Goal: Information Seeking & Learning: Check status

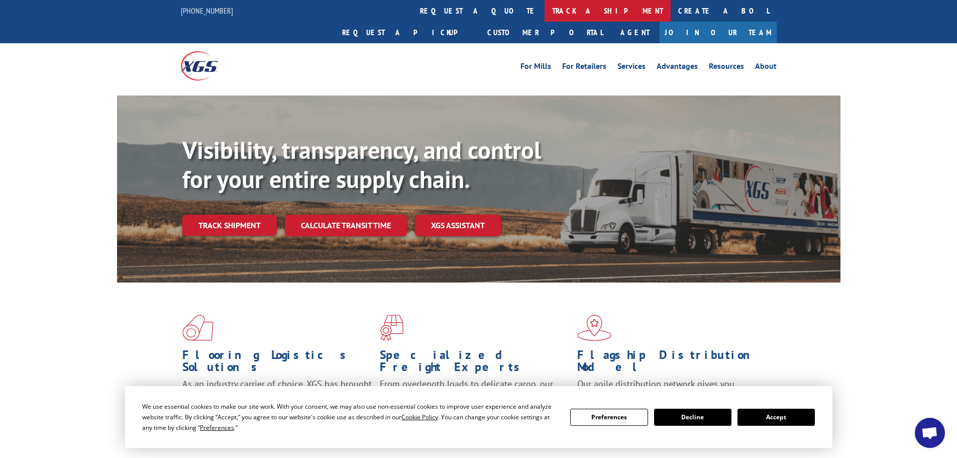
click at [545, 14] on link "track a shipment" at bounding box center [608, 11] width 126 height 22
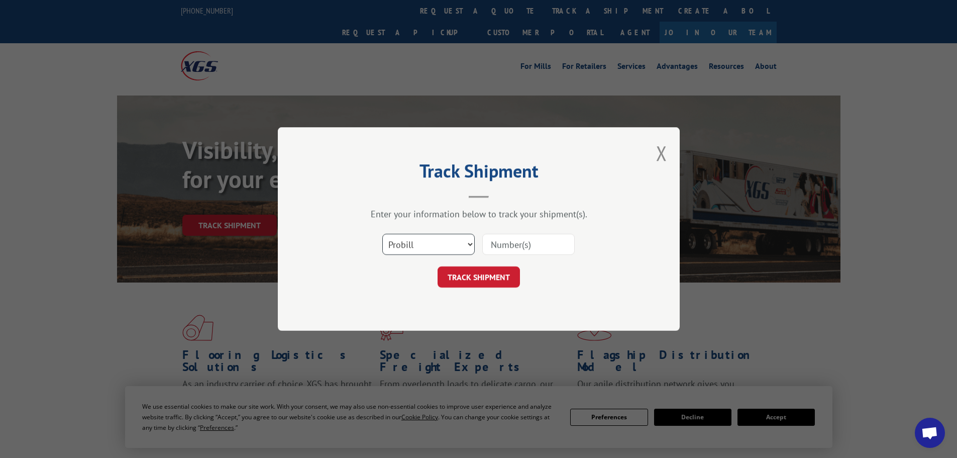
drag, startPoint x: 443, startPoint y: 242, endPoint x: 443, endPoint y: 250, distance: 8.5
click at [443, 242] on select "Select category... Probill BOL PO" at bounding box center [428, 244] width 92 height 21
select select "po"
click at [382, 234] on select "Select category... Probill BOL PO" at bounding box center [428, 244] width 92 height 21
click at [530, 229] on div "Select category... Probill BOL PO" at bounding box center [479, 244] width 302 height 33
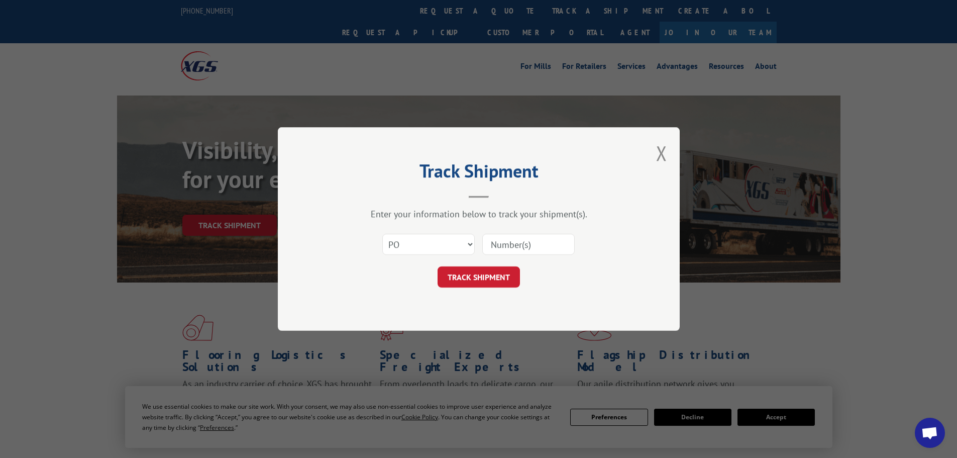
drag, startPoint x: 528, startPoint y: 232, endPoint x: 522, endPoint y: 239, distance: 8.9
click at [528, 233] on div "Select category... Probill BOL PO" at bounding box center [479, 244] width 302 height 33
click at [519, 242] on input at bounding box center [528, 244] width 92 height 21
paste input "18534143"
type input "18534143"
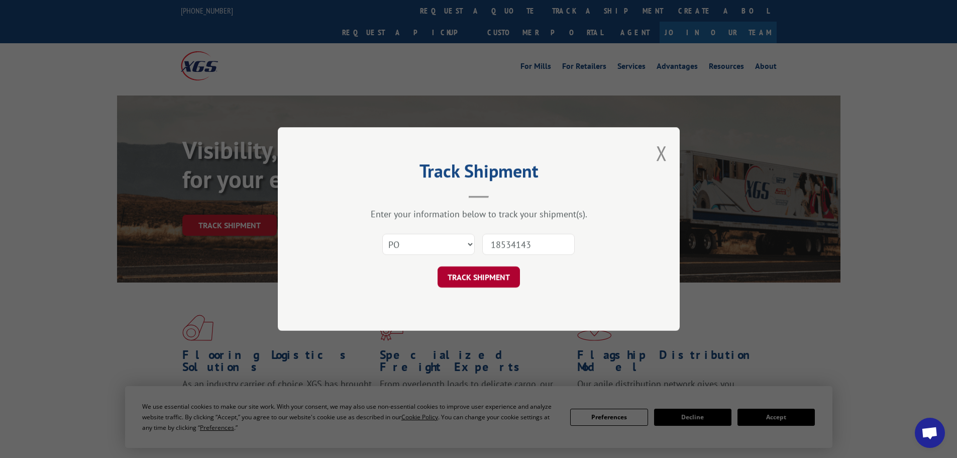
click at [489, 282] on button "TRACK SHIPMENT" at bounding box center [479, 276] width 82 height 21
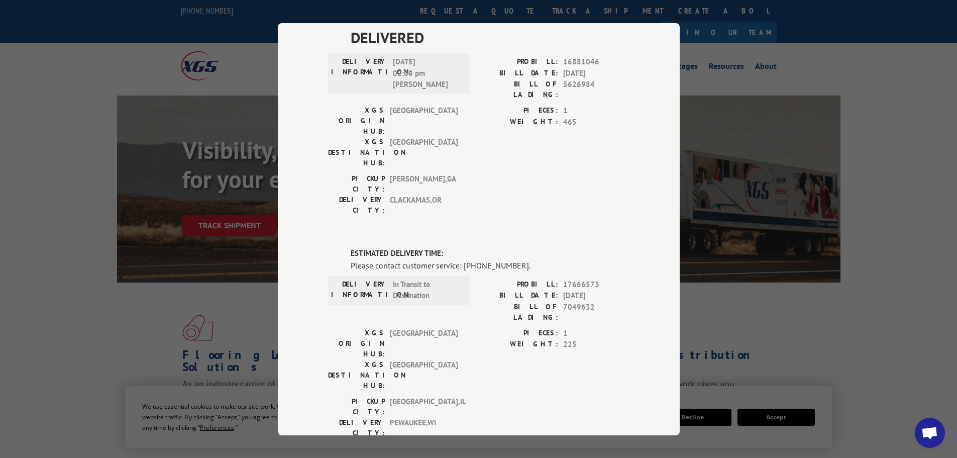
scroll to position [299, 0]
